Goal: Transaction & Acquisition: Purchase product/service

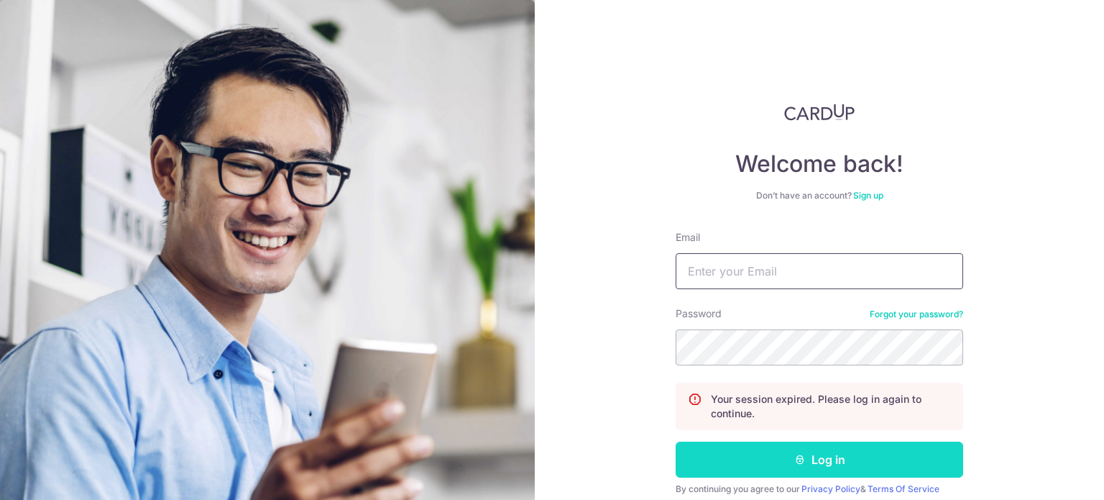
type input "michelle.leong@air-rotor.com"
click at [851, 464] on button "Log in" at bounding box center [820, 459] width 288 height 36
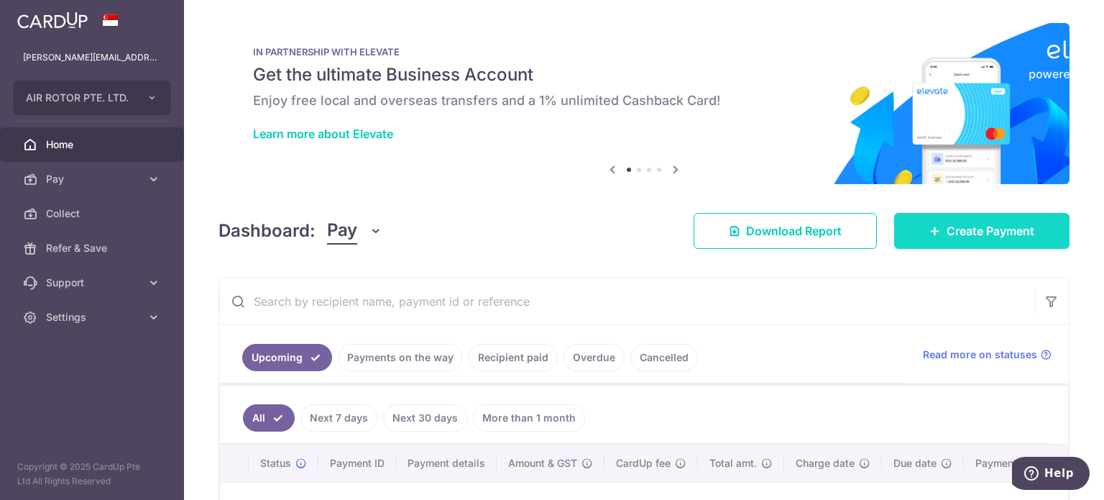
click at [1001, 234] on span "Create Payment" at bounding box center [991, 230] width 88 height 17
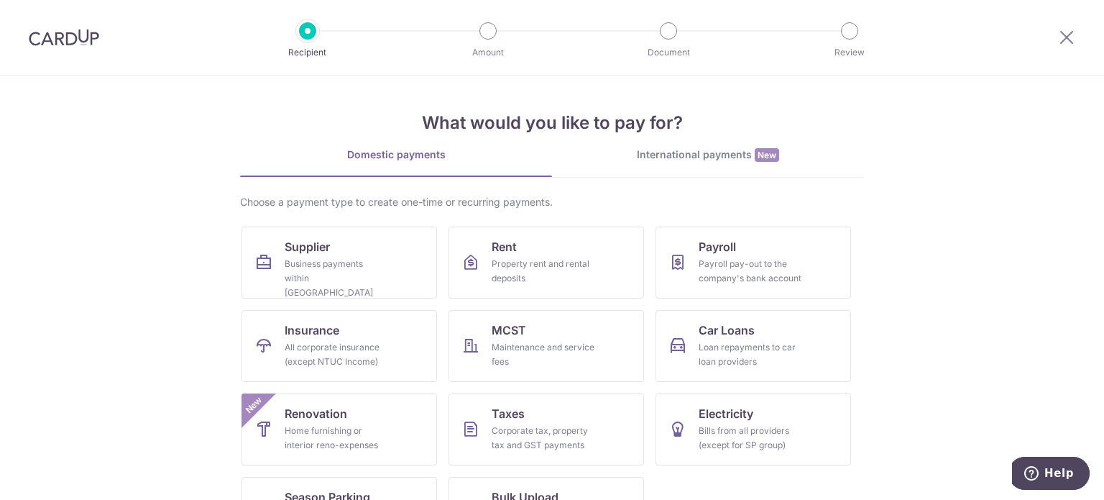
click at [712, 153] on div "International payments New" at bounding box center [708, 154] width 312 height 15
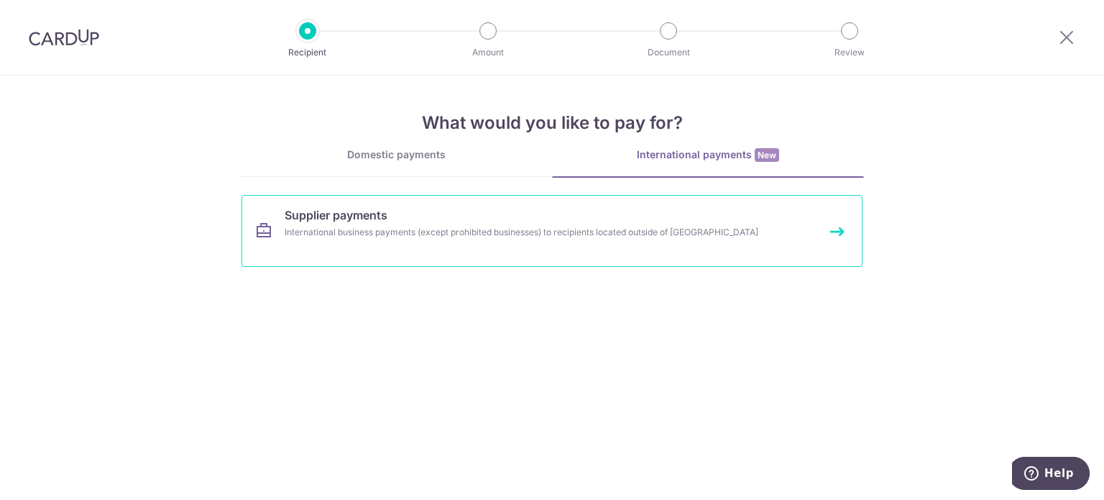
click at [426, 226] on div "International business payments (except prohibited businesses) to recipients lo…" at bounding box center [533, 232] width 497 height 14
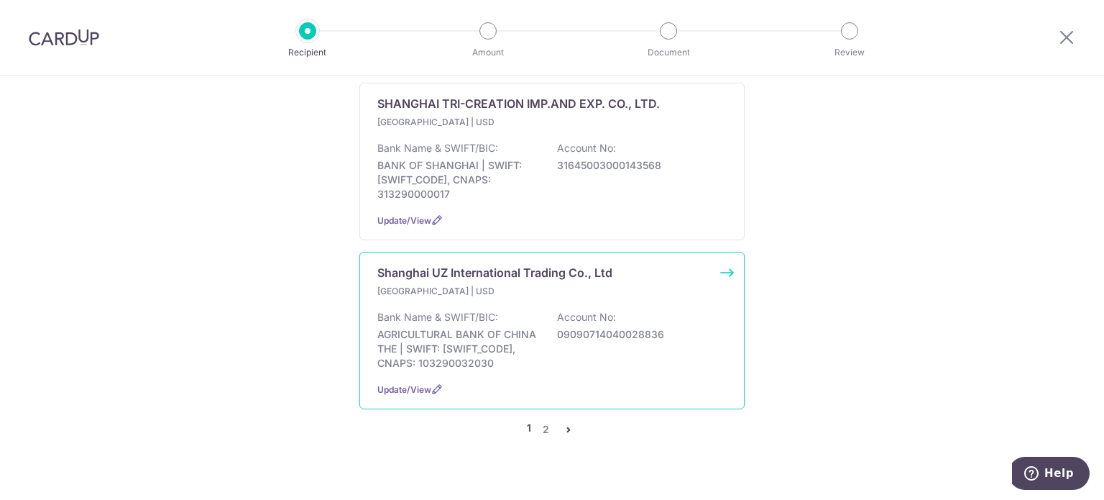
scroll to position [1608, 0]
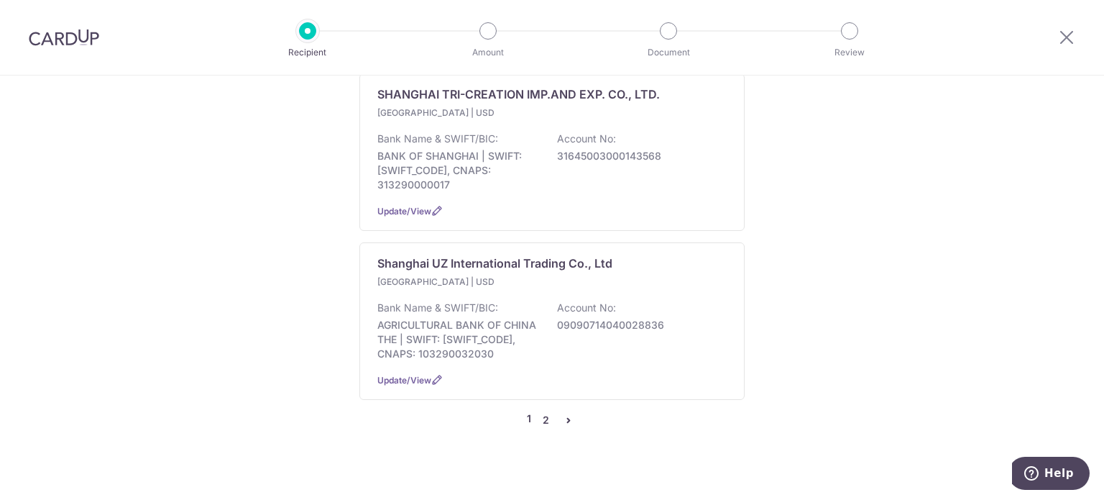
click at [546, 411] on link "2" at bounding box center [545, 419] width 17 height 17
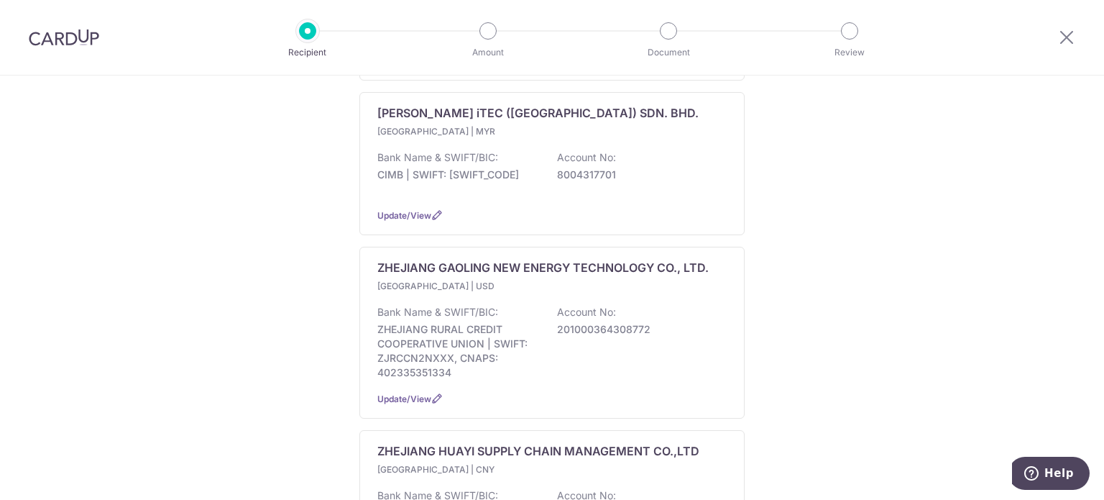
scroll to position [647, 0]
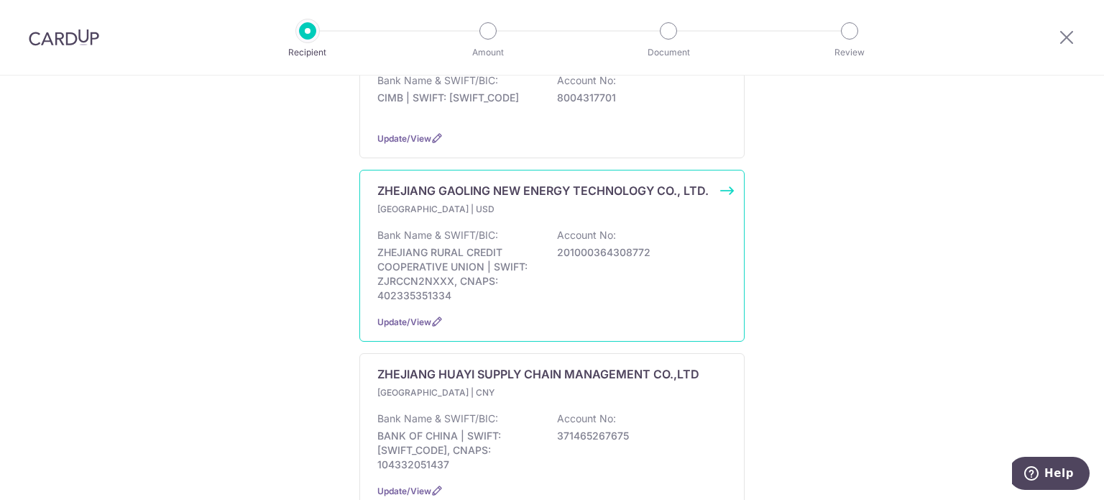
click at [559, 265] on div "Bank Name & SWIFT/BIC: ZHEJIANG RURAL CREDIT COOPERATIVE UNION | SWIFT: ZJRCCN2…" at bounding box center [551, 265] width 349 height 75
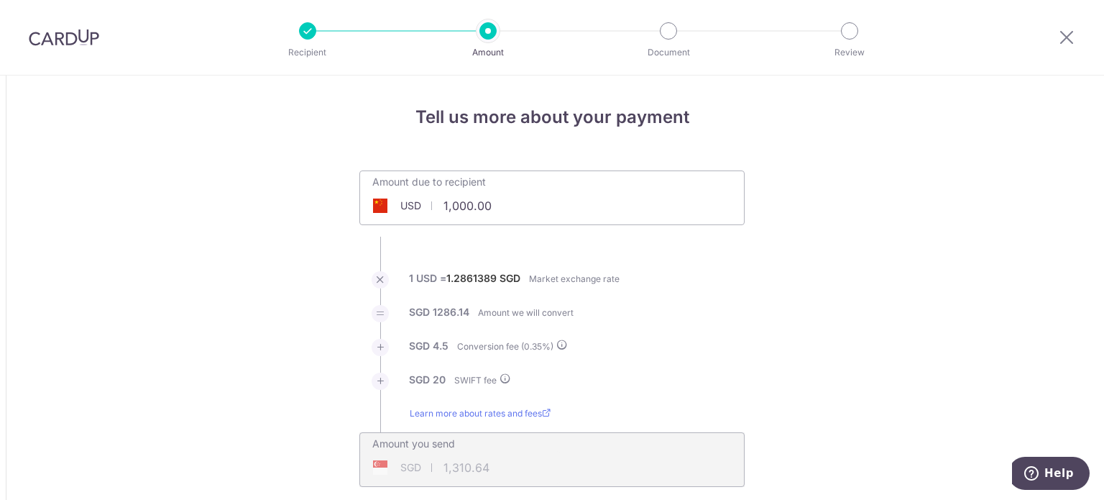
drag, startPoint x: 433, startPoint y: 199, endPoint x: 607, endPoint y: 201, distance: 173.3
click at [607, 201] on div "Amount due to recipient USD 1,000.00 1000" at bounding box center [552, 188] width 384 height 34
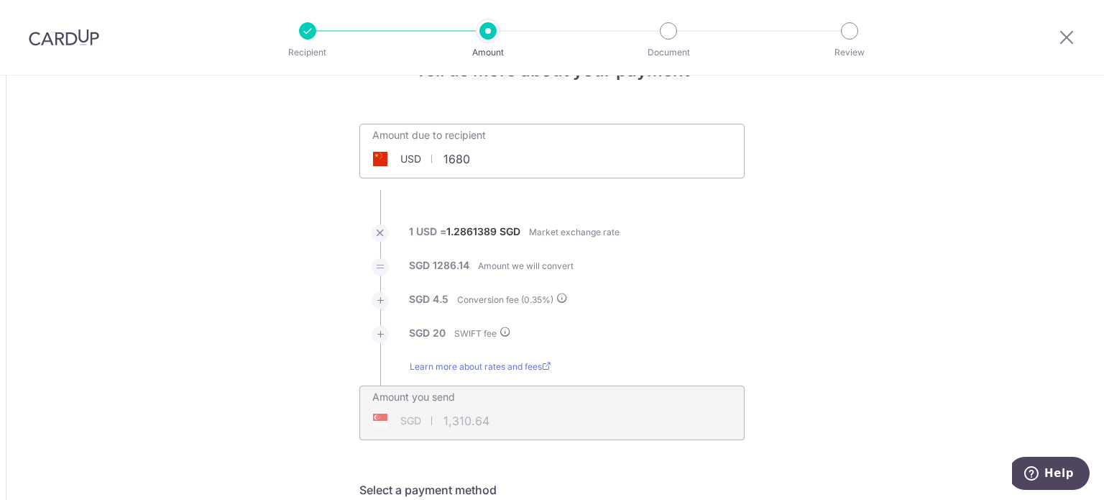
scroll to position [72, 0]
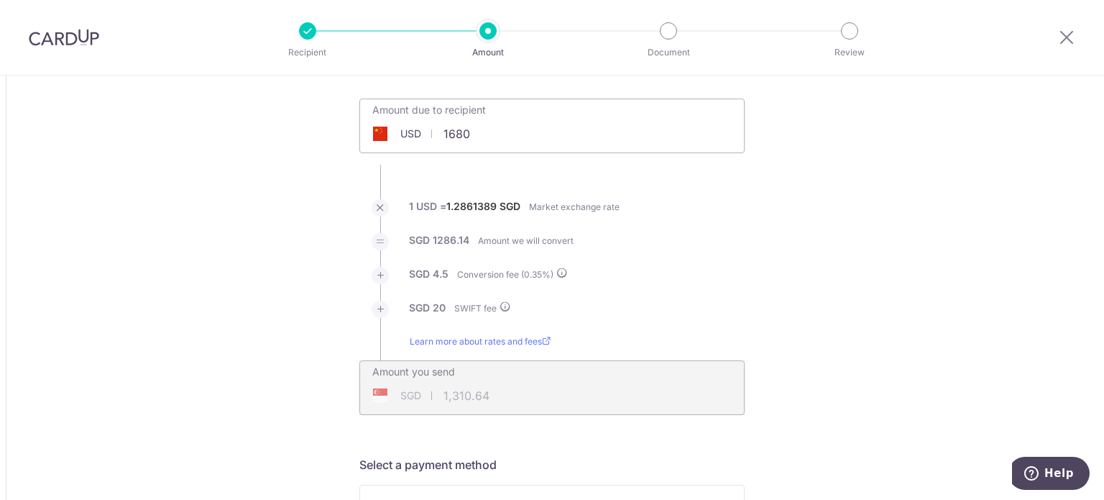
drag, startPoint x: 446, startPoint y: 203, endPoint x: 479, endPoint y: 209, distance: 34.3
click at [494, 206] on label "1.2861389" at bounding box center [471, 206] width 50 height 14
type input "1,680.00"
type input "2,188.29"
click at [464, 210] on label "1.28614589" at bounding box center [474, 206] width 57 height 14
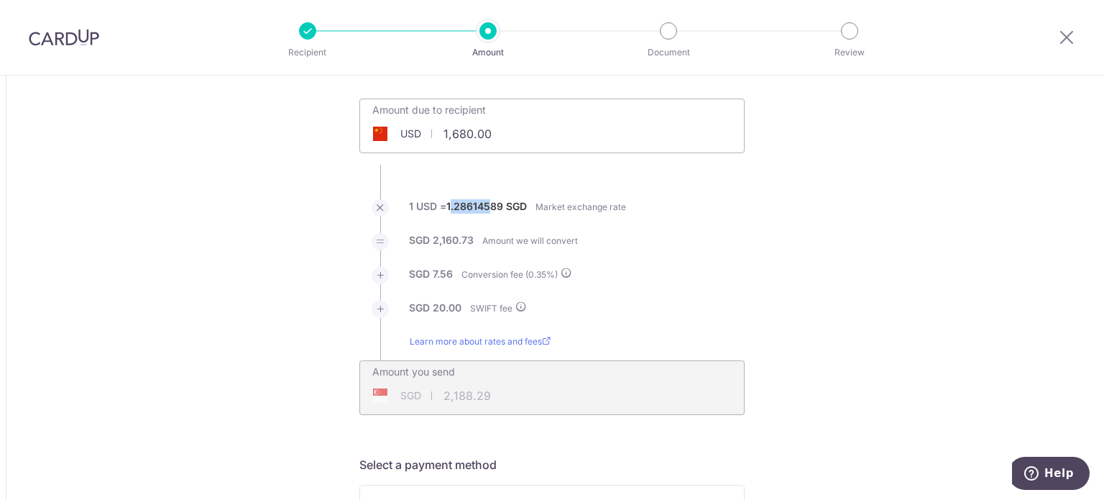
drag, startPoint x: 448, startPoint y: 203, endPoint x: 461, endPoint y: 205, distance: 13.0
click at [487, 205] on label "1.28614589" at bounding box center [474, 206] width 57 height 14
click at [459, 205] on label "1.28614589" at bounding box center [474, 206] width 57 height 14
drag, startPoint x: 444, startPoint y: 206, endPoint x: 501, endPoint y: 211, distance: 57.0
click at [501, 211] on label "1 USD = 1.28614589 SGD" at bounding box center [468, 210] width 118 height 23
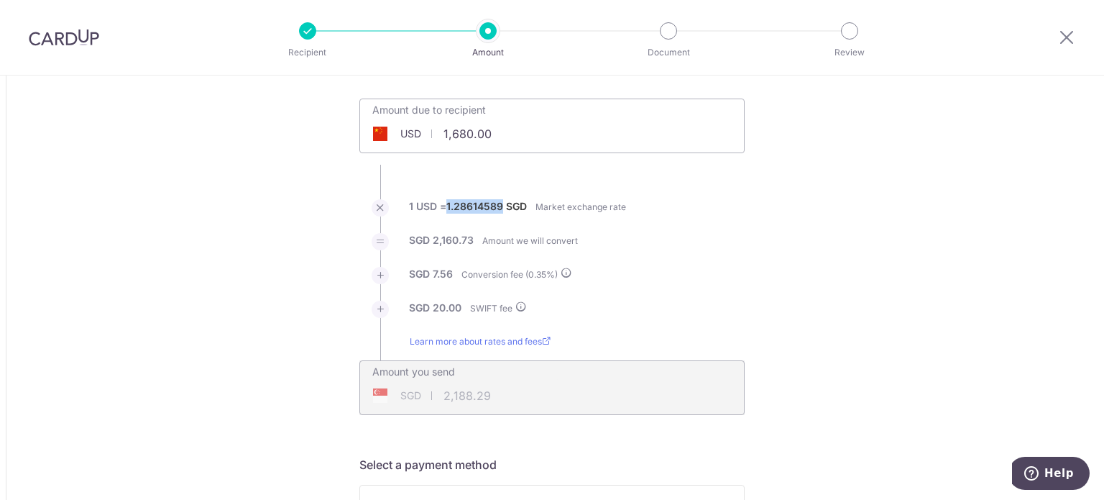
copy label "1.28614589"
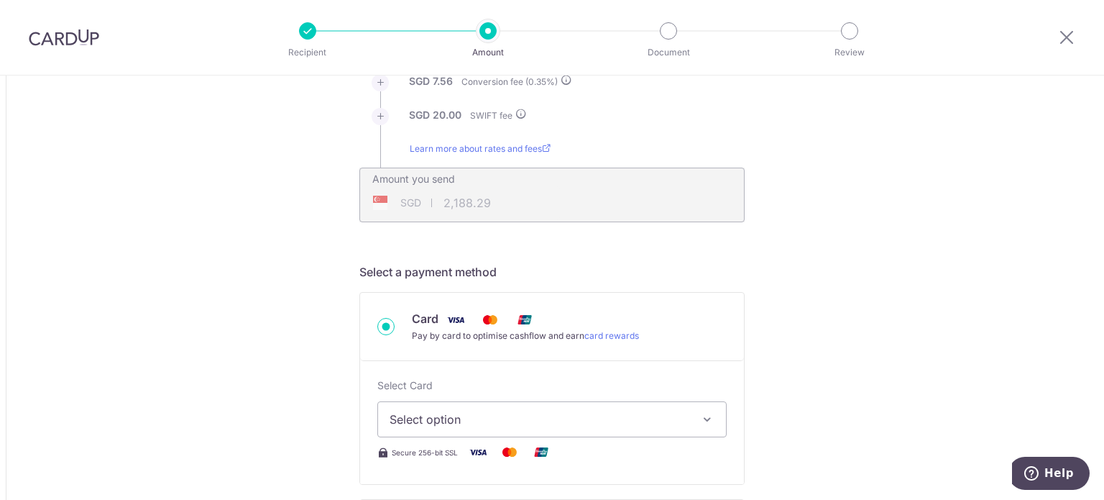
scroll to position [288, 0]
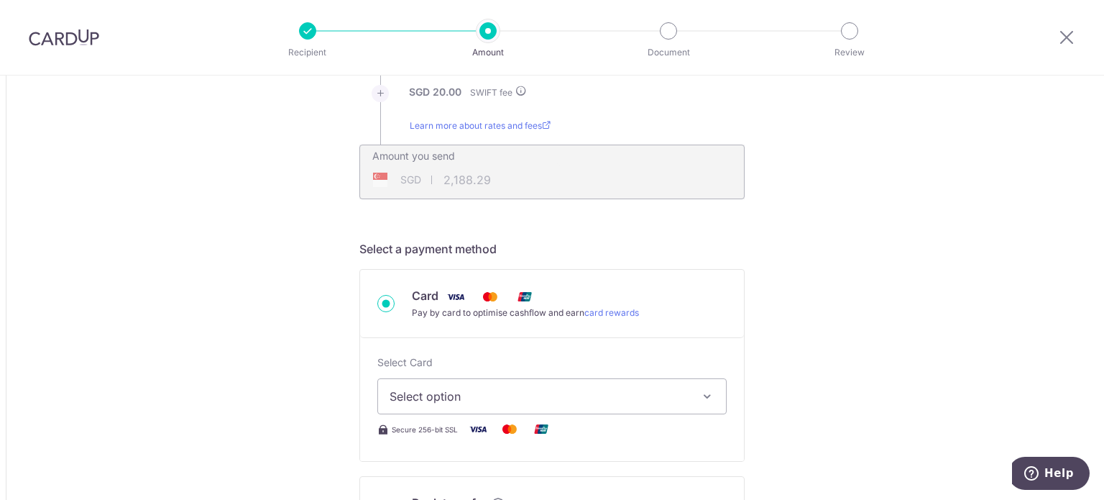
click at [535, 390] on span "Select option" at bounding box center [539, 395] width 299 height 17
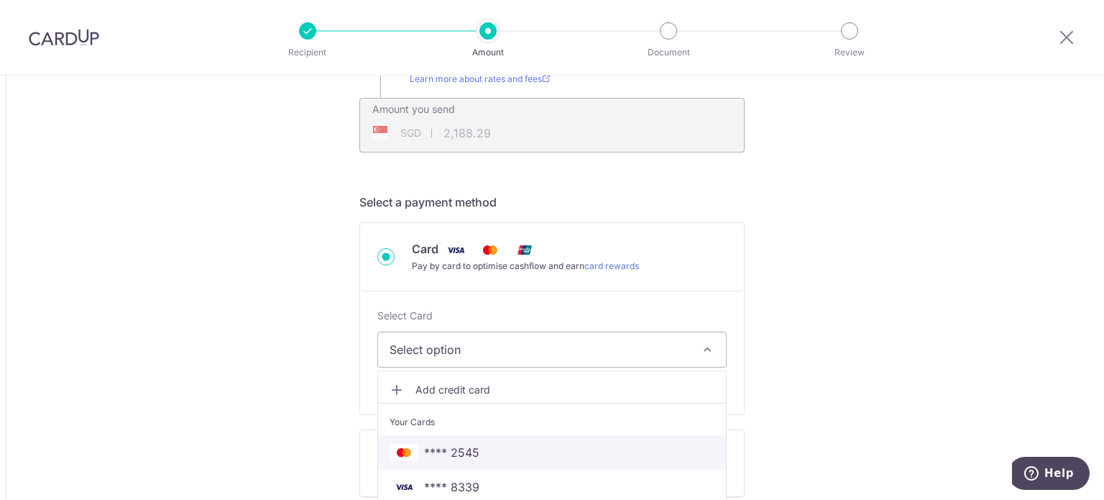
scroll to position [359, 0]
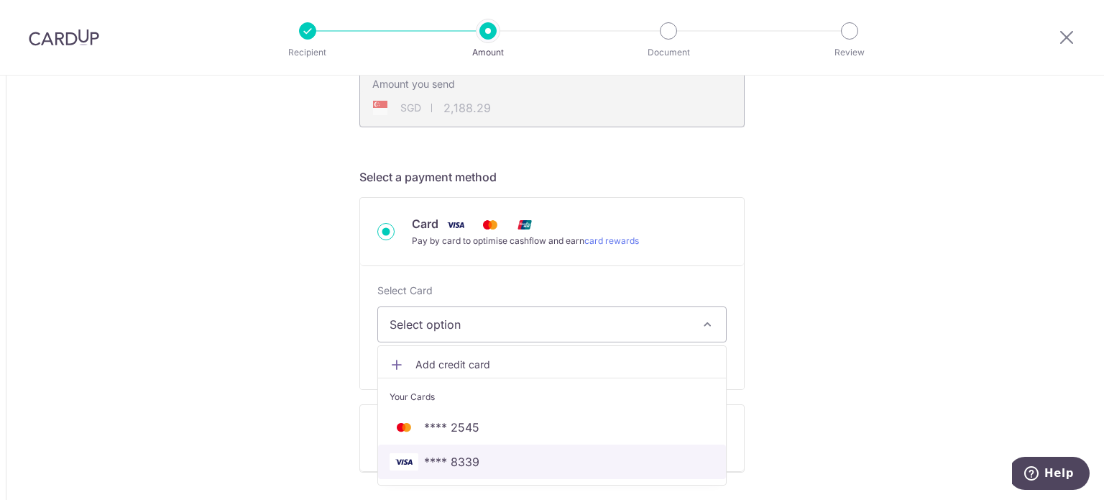
click at [521, 454] on span "**** 8339" at bounding box center [552, 461] width 325 height 17
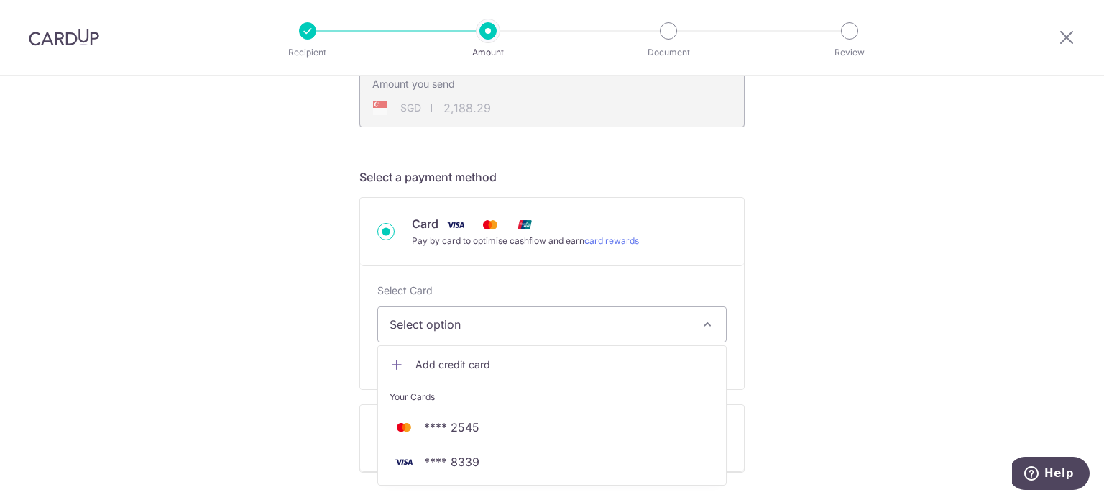
type input "1,680.00"
type input "2,188.20"
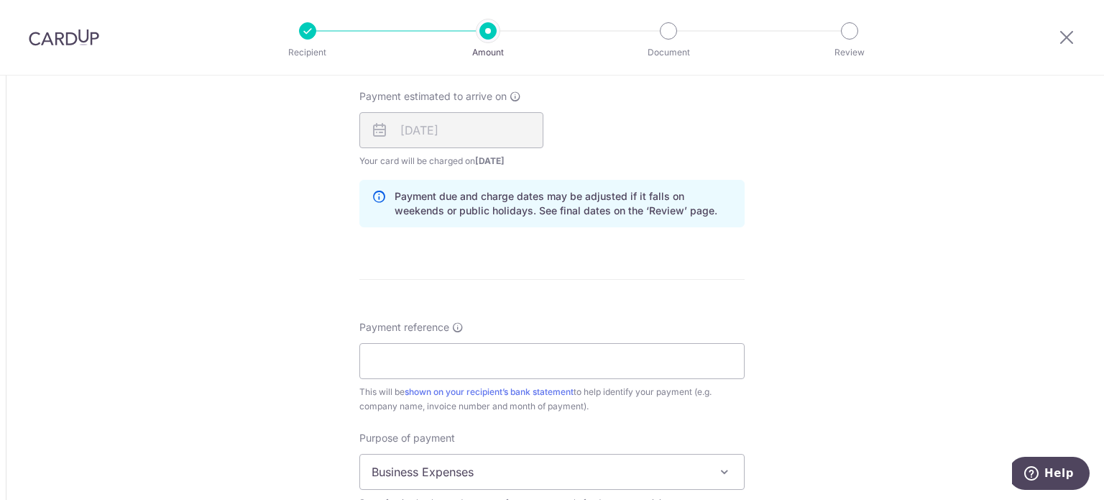
scroll to position [1150, 0]
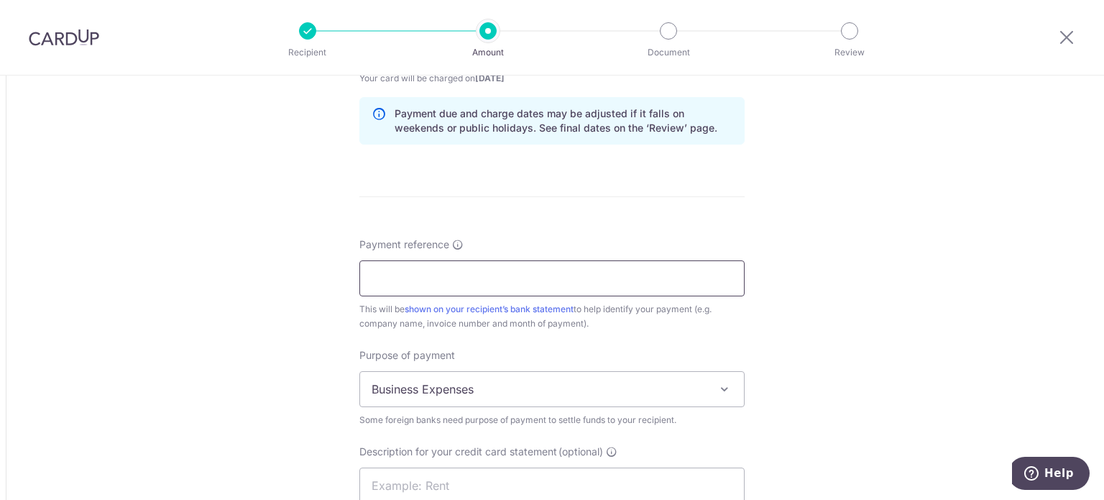
click at [447, 278] on input "Payment reference" at bounding box center [551, 278] width 385 height 36
drag, startPoint x: 489, startPoint y: 275, endPoint x: 681, endPoint y: 275, distance: 192.7
click at [681, 275] on input "AIR ROTOR PAYMENT INV QS2025032803" at bounding box center [551, 278] width 385 height 36
click at [490, 277] on input "AIR ROTOR PAYMENT INV QS2025032803" at bounding box center [551, 278] width 385 height 36
drag, startPoint x: 487, startPoint y: 277, endPoint x: 674, endPoint y: 276, distance: 186.9
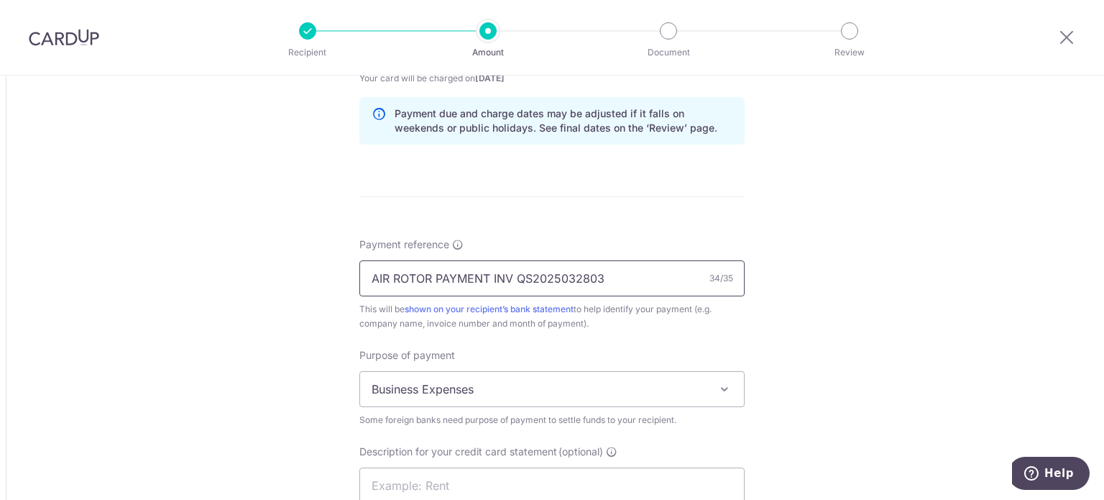
click at [674, 276] on input "AIR ROTOR PAYMENT INV QS2025032803" at bounding box center [551, 278] width 385 height 36
paste input "GL-20250807001/GL-"
click at [487, 275] on input "AIR ROTOR PAYMENTGL-20250807001/GL-" at bounding box center [551, 278] width 385 height 36
click at [527, 275] on input "AIR ROTOR GL20250807001/GL-" at bounding box center [551, 278] width 385 height 36
click at [549, 275] on input "AIR ROTOR GL20250807001 GL-" at bounding box center [551, 278] width 385 height 36
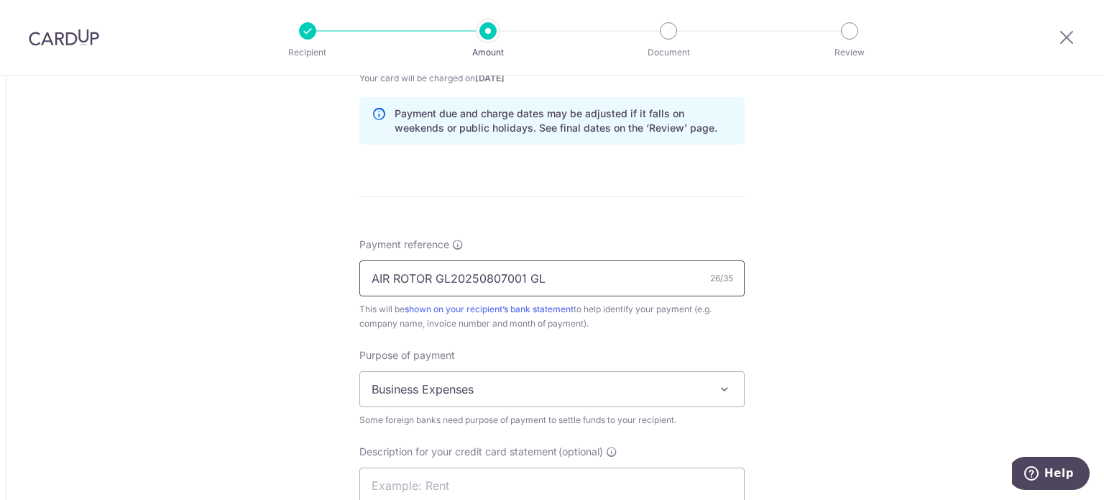
click at [569, 280] on input "AIR ROTOR GL20250807001 GL" at bounding box center [551, 278] width 385 height 36
paste input "202508110"
click at [638, 273] on input "AIR ROTOR GL20250807001 GL202508110" at bounding box center [551, 278] width 385 height 36
click at [527, 278] on input "AIR ROTOR GL20250807001 GL202508110" at bounding box center [551, 278] width 385 height 36
click at [393, 275] on input "AIR ROTOR GL20250807001 GL202508110" at bounding box center [551, 278] width 385 height 36
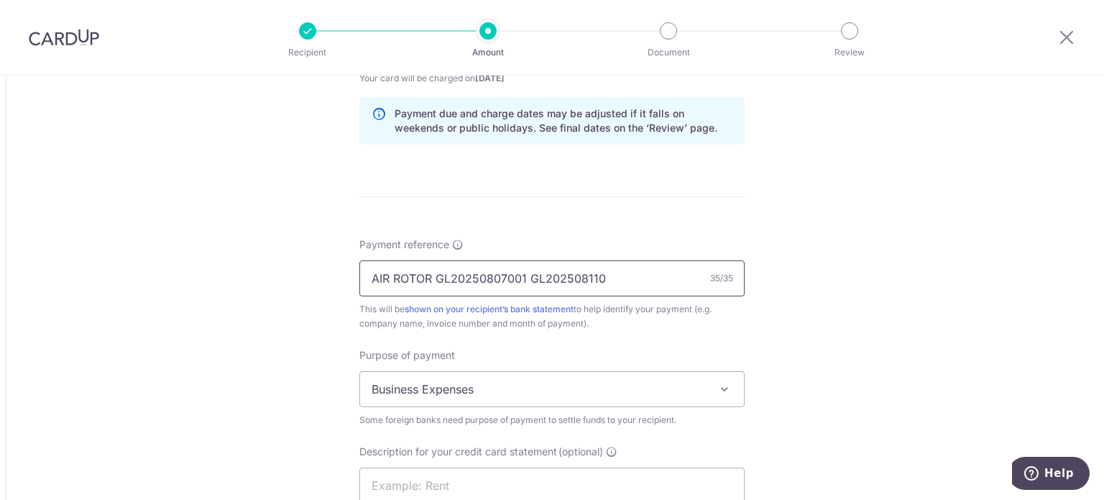
click at [390, 277] on input "AIR ROTOR GL20250807001 GL202508110" at bounding box center [551, 278] width 385 height 36
click at [607, 270] on input "AIRROTOR GL20250807001 GL202508110" at bounding box center [551, 278] width 385 height 36
type input "AIRROTOR GL20250807001 GL2025081101"
click at [571, 380] on span "Business Expenses" at bounding box center [552, 389] width 384 height 35
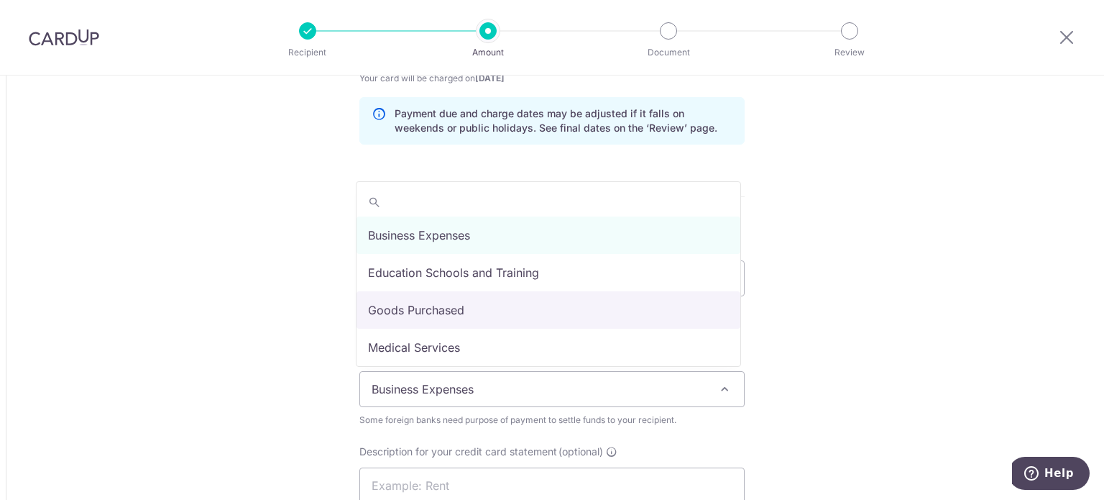
select select "Goods Purchased"
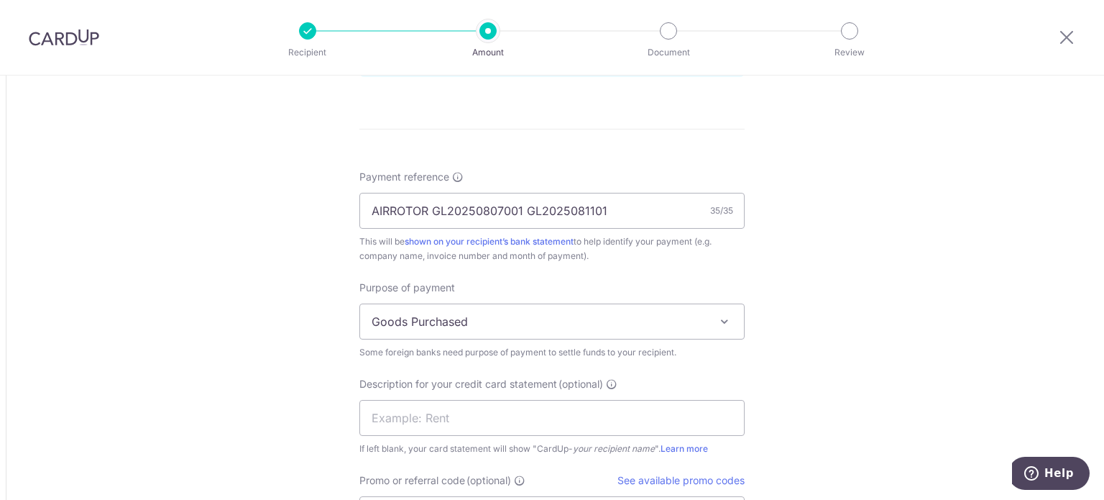
scroll to position [1294, 0]
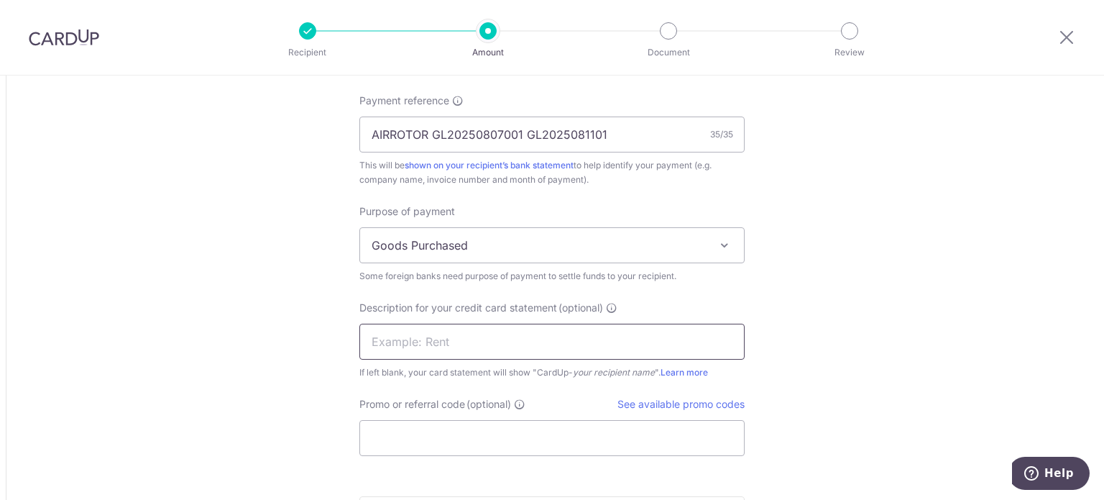
click at [533, 348] on input "text" at bounding box center [551, 341] width 385 height 36
type input "ZHEJIANG GAOLIN"
click at [535, 344] on input "ZHEJIANG GAOLIN" at bounding box center [551, 341] width 385 height 36
click at [424, 437] on input "Promo or referral code (optional)" at bounding box center [551, 438] width 385 height 36
click at [674, 401] on link "See available promo codes" at bounding box center [681, 404] width 127 height 12
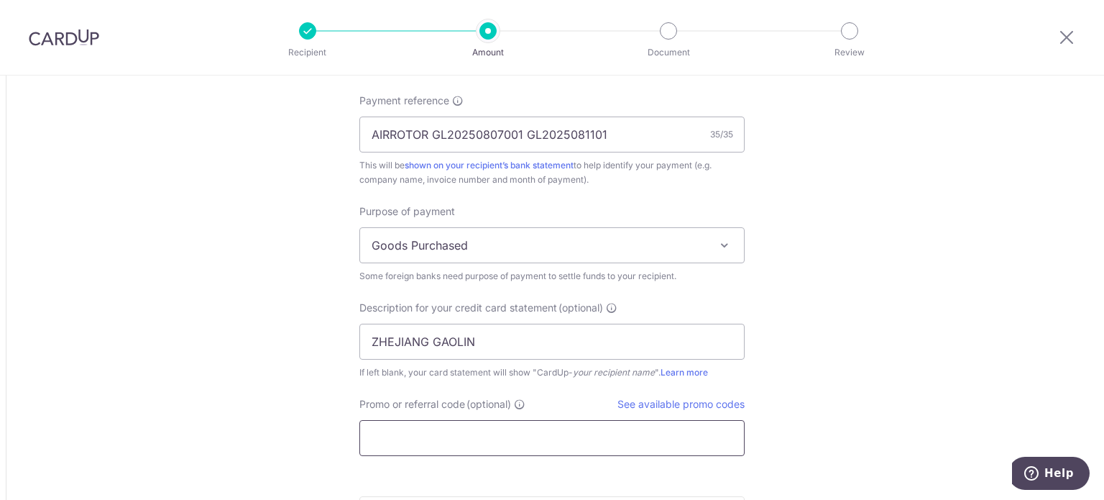
click at [453, 449] on input "Promo or referral code (optional)" at bounding box center [551, 438] width 385 height 36
paste input "BOFF185"
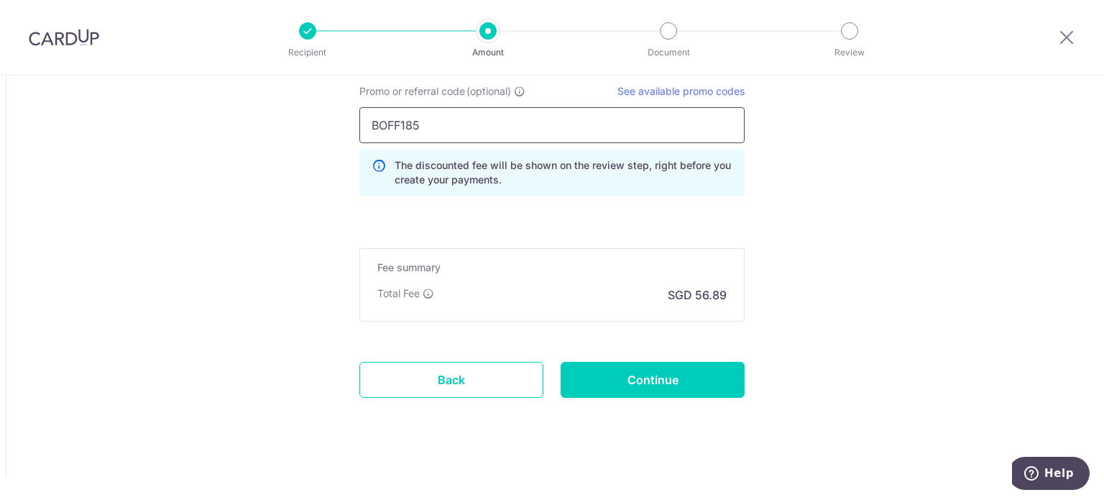
scroll to position [1609, 0]
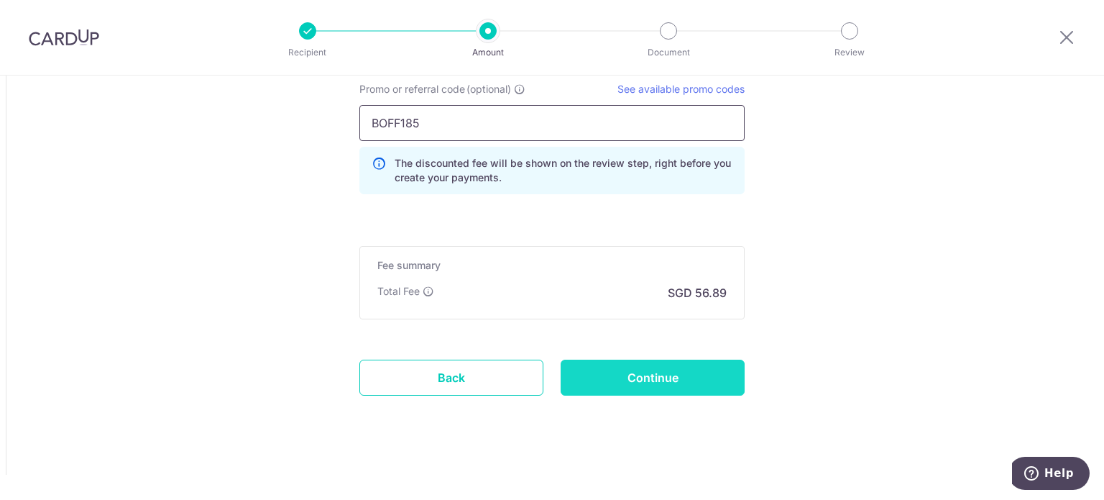
type input "BOFF185"
click at [667, 382] on input "Continue" at bounding box center [653, 377] width 184 height 36
type input "Create Schedule"
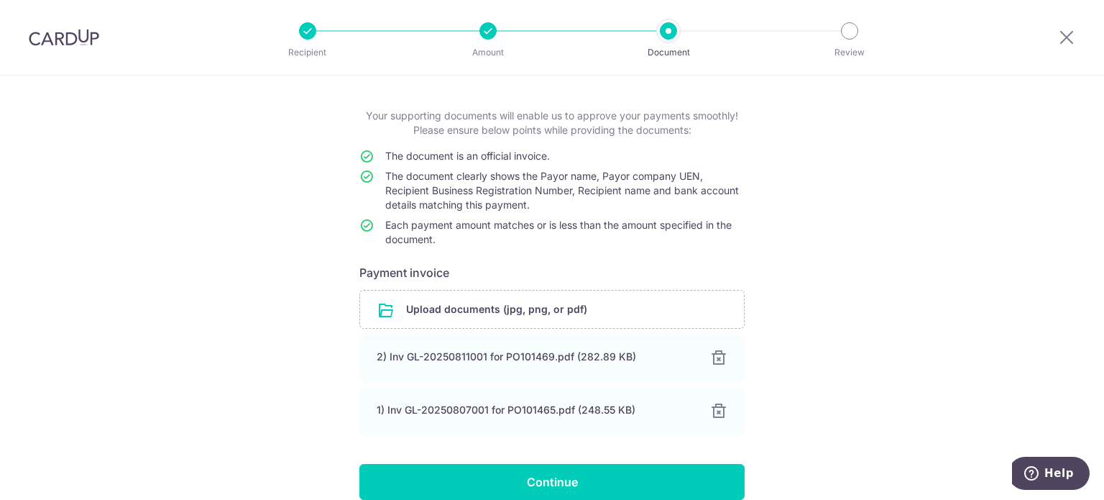
scroll to position [129, 0]
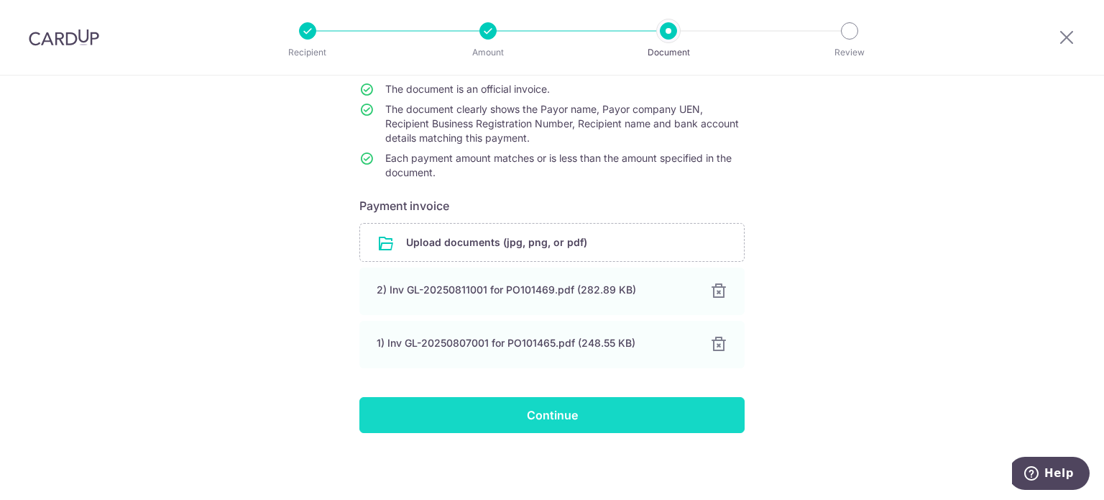
click at [584, 414] on input "Continue" at bounding box center [551, 415] width 385 height 36
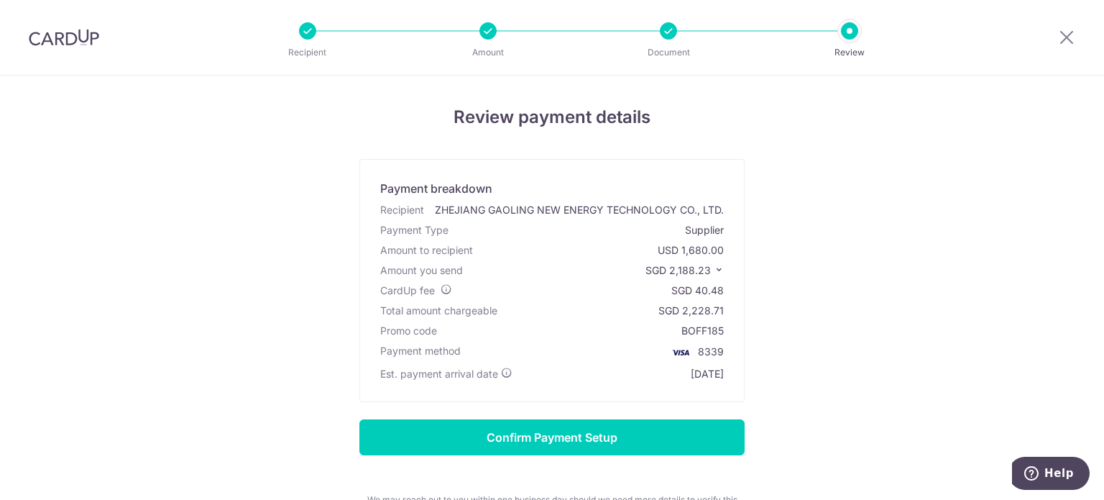
click at [714, 270] on icon at bounding box center [719, 270] width 10 height 10
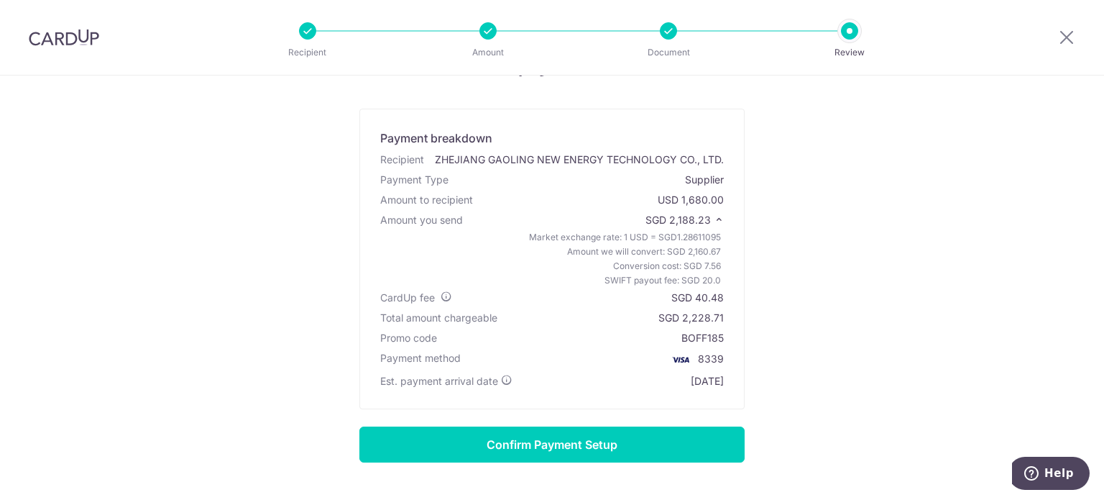
scroll to position [72, 0]
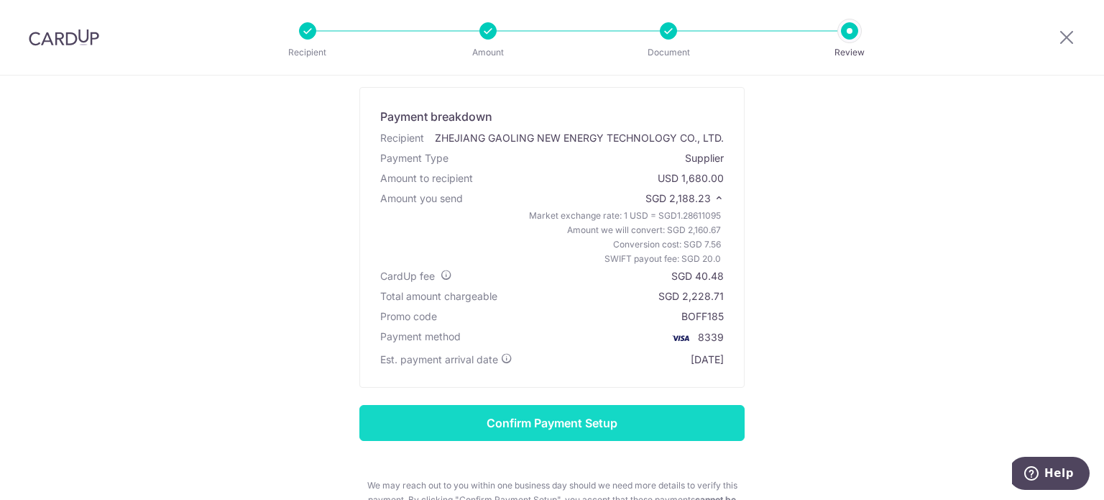
click at [589, 421] on input "Confirm Payment Setup" at bounding box center [551, 423] width 385 height 36
click at [589, 421] on form "Confirm Payment Setup We may reach out to you within one business day should we…" at bounding box center [552, 470] width 841 height 131
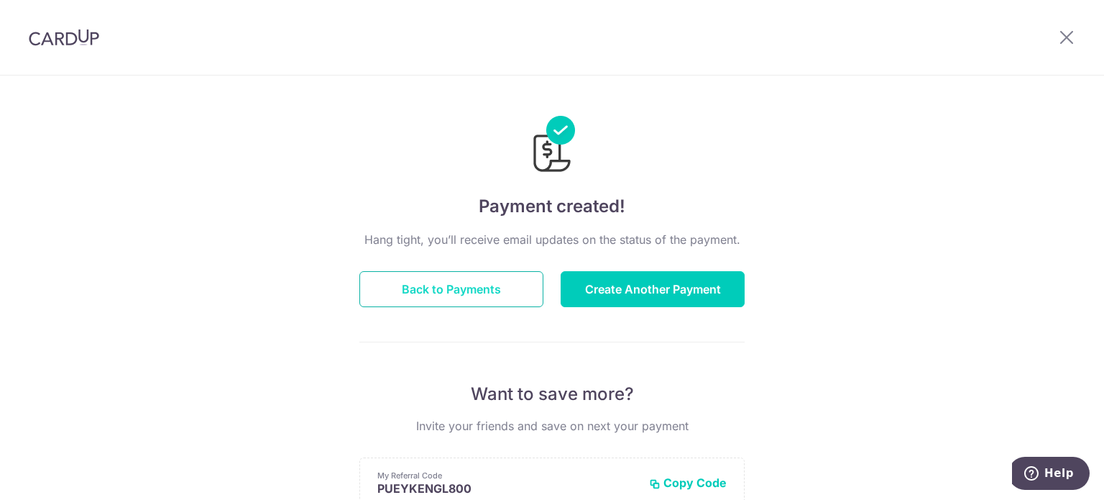
click at [485, 291] on button "Back to Payments" at bounding box center [451, 289] width 184 height 36
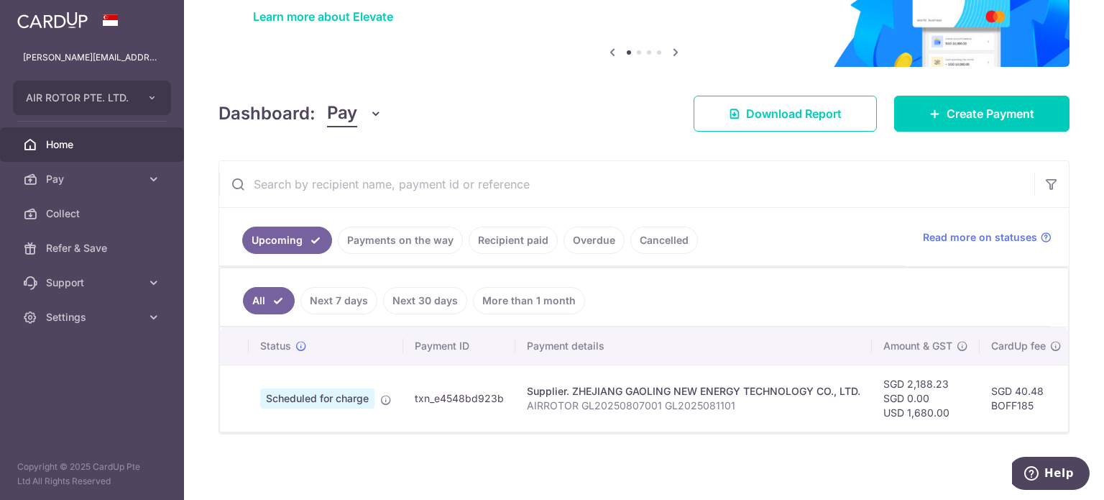
scroll to position [124, 0]
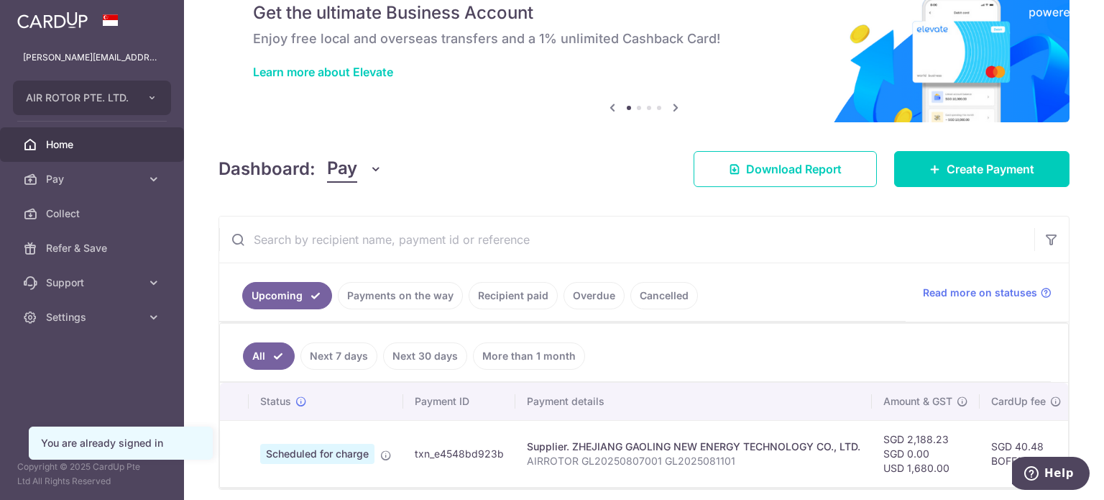
scroll to position [124, 0]
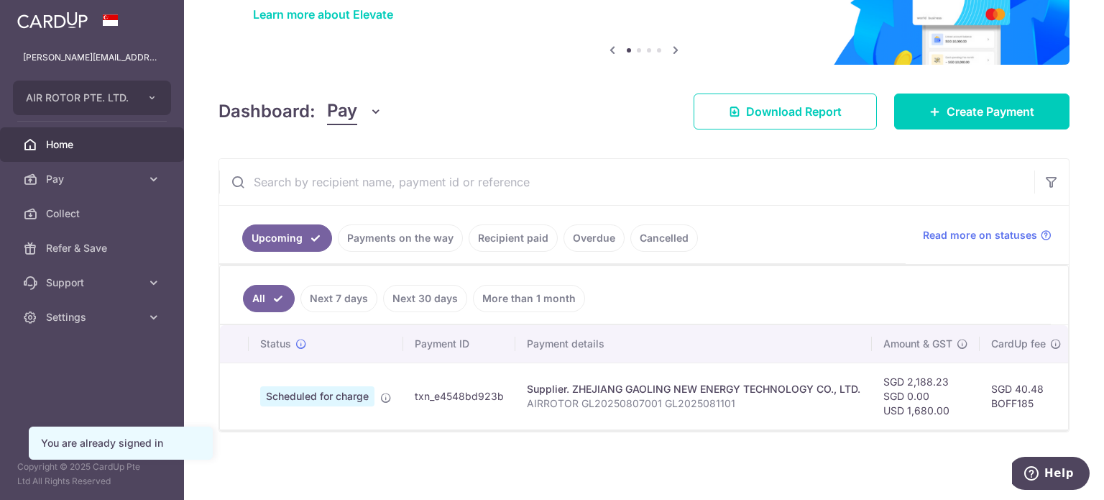
click at [399, 228] on link "Payments on the way" at bounding box center [400, 237] width 125 height 27
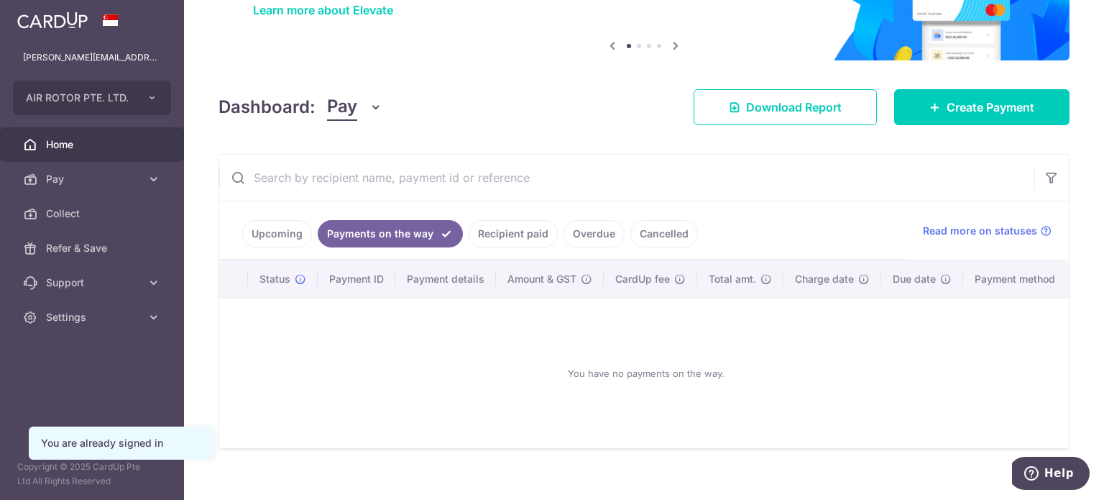
click at [505, 234] on link "Recipient paid" at bounding box center [513, 233] width 89 height 27
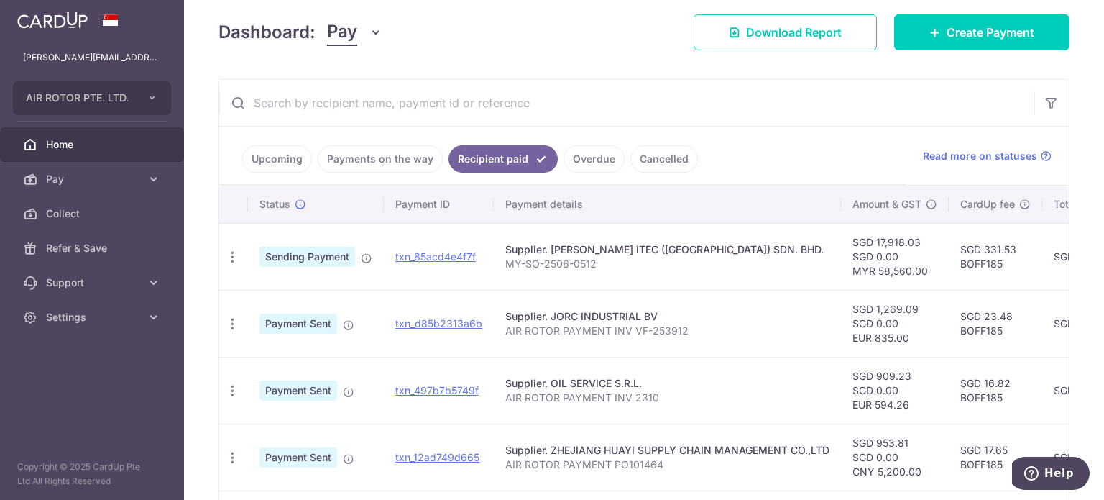
scroll to position [196, 0]
